Goal: Task Accomplishment & Management: Manage account settings

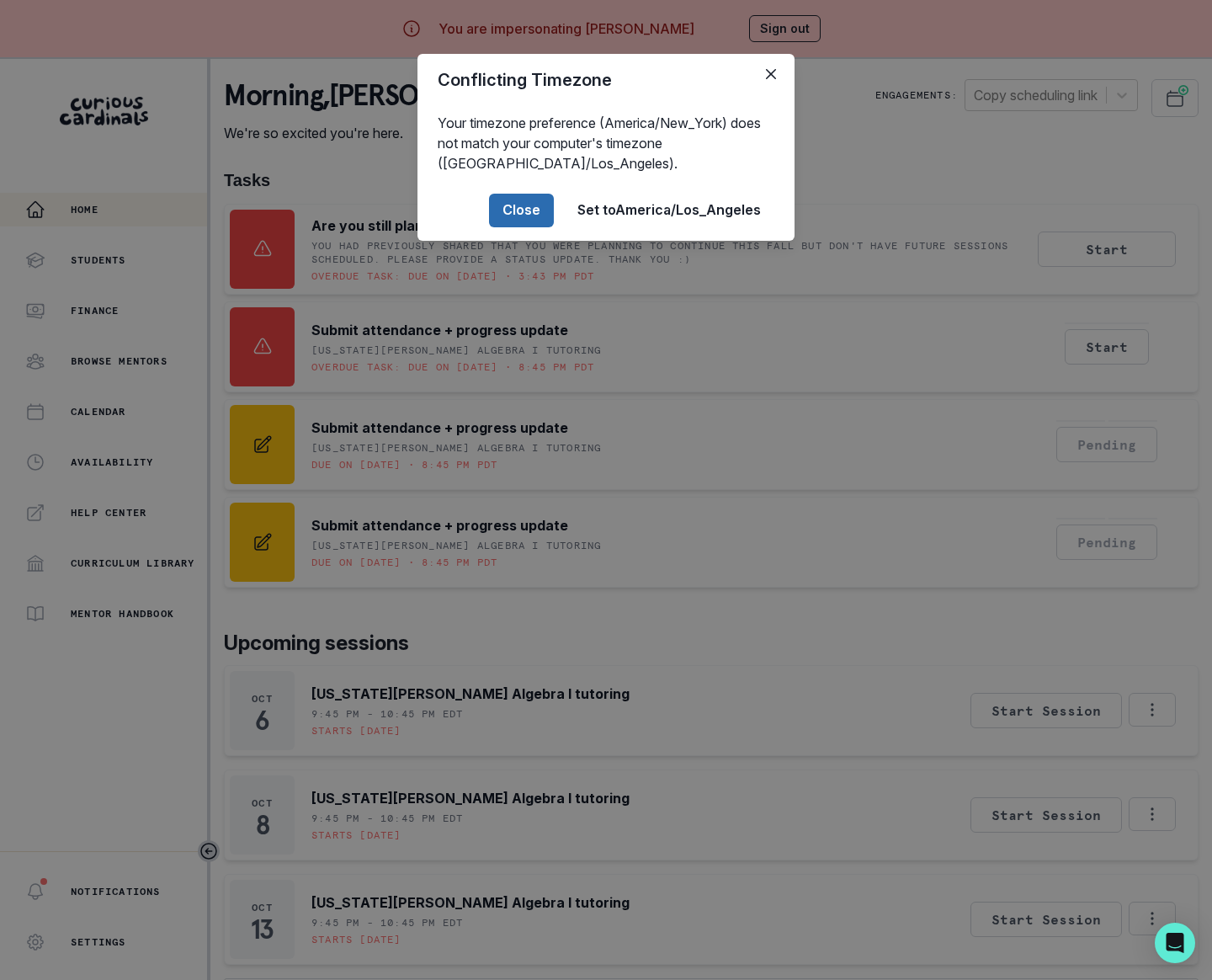
click at [516, 212] on button "Close" at bounding box center [521, 210] width 65 height 34
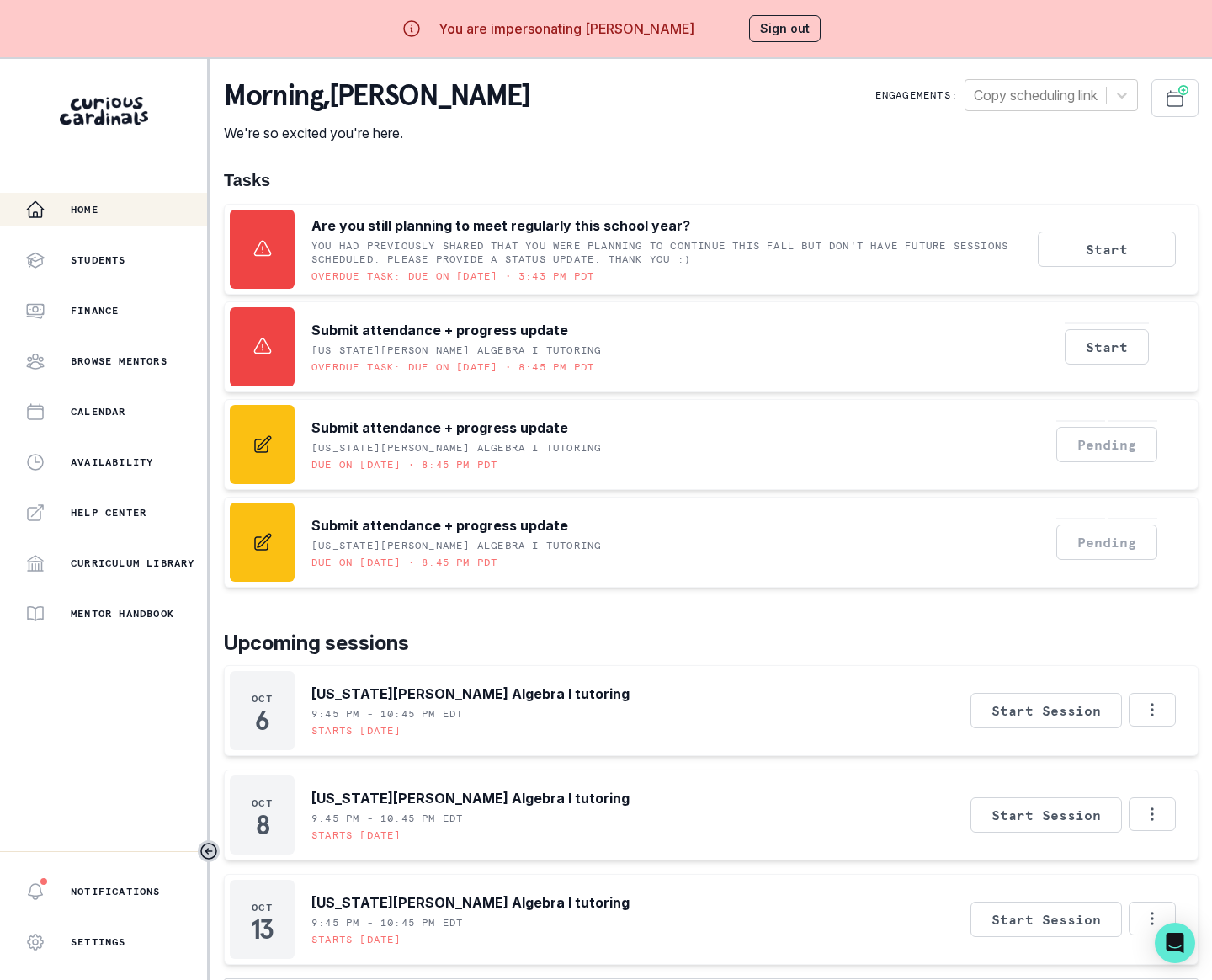
click at [794, 31] on button "Sign out" at bounding box center [785, 28] width 72 height 27
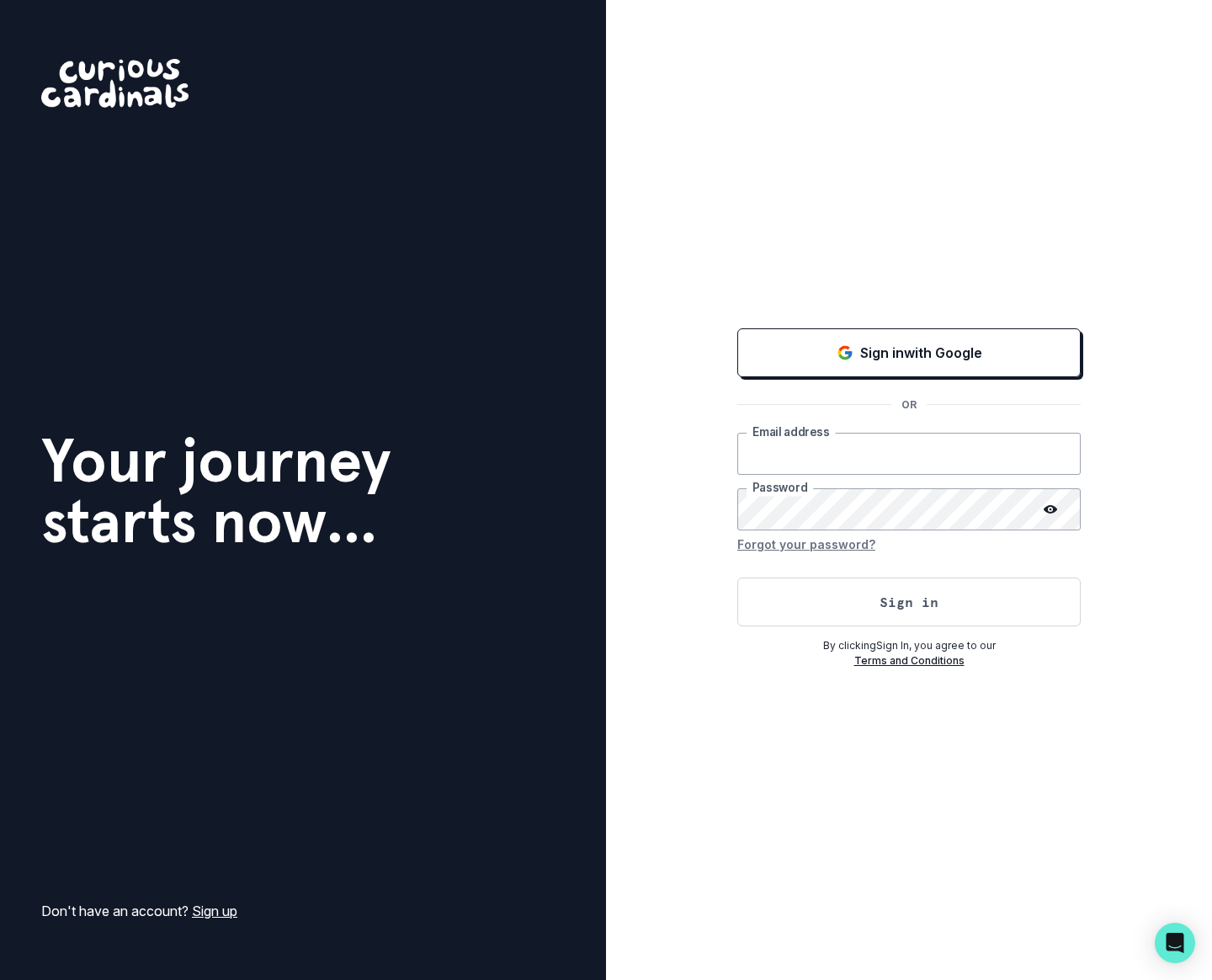
type input "[PERSON_NAME][EMAIL_ADDRESS][DOMAIN_NAME]"
click at [750, 608] on button "Sign in" at bounding box center [909, 602] width 343 height 49
